Goal: Find specific page/section: Find specific page/section

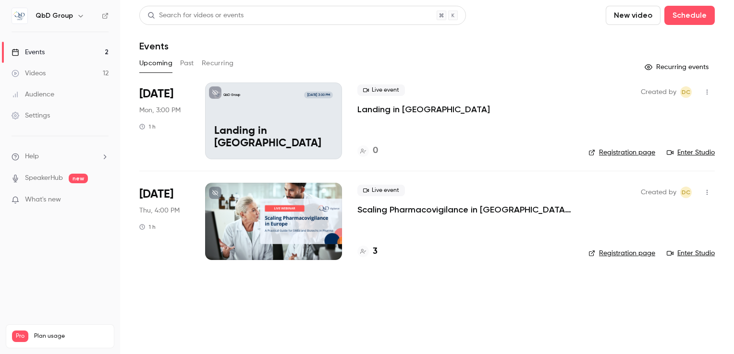
click at [373, 251] on h4 "3" at bounding box center [375, 251] width 5 height 13
